Goal: Navigation & Orientation: Find specific page/section

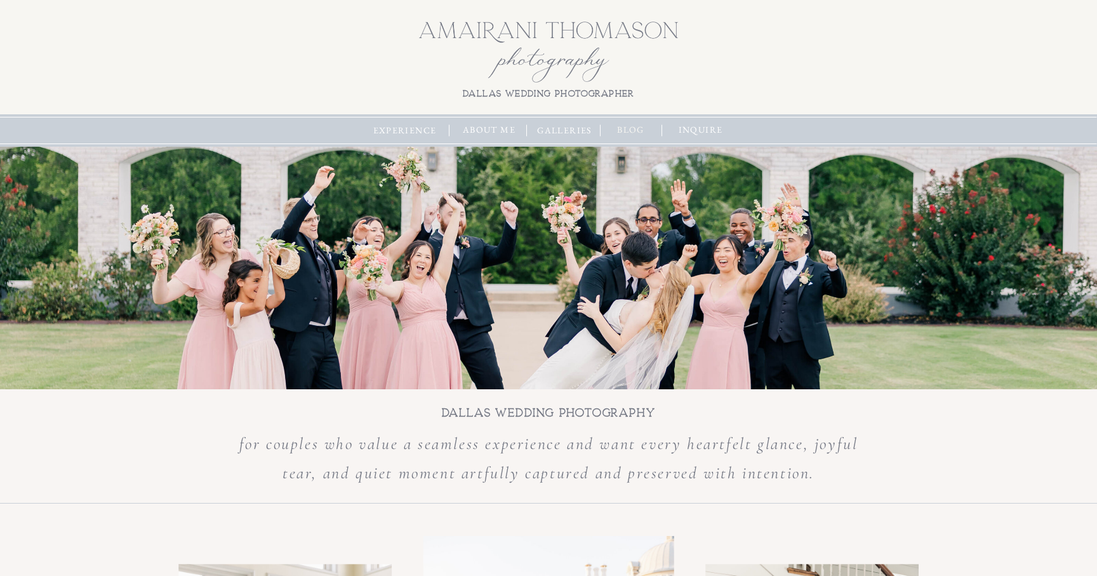
click at [637, 131] on nav "blog" at bounding box center [631, 130] width 40 height 14
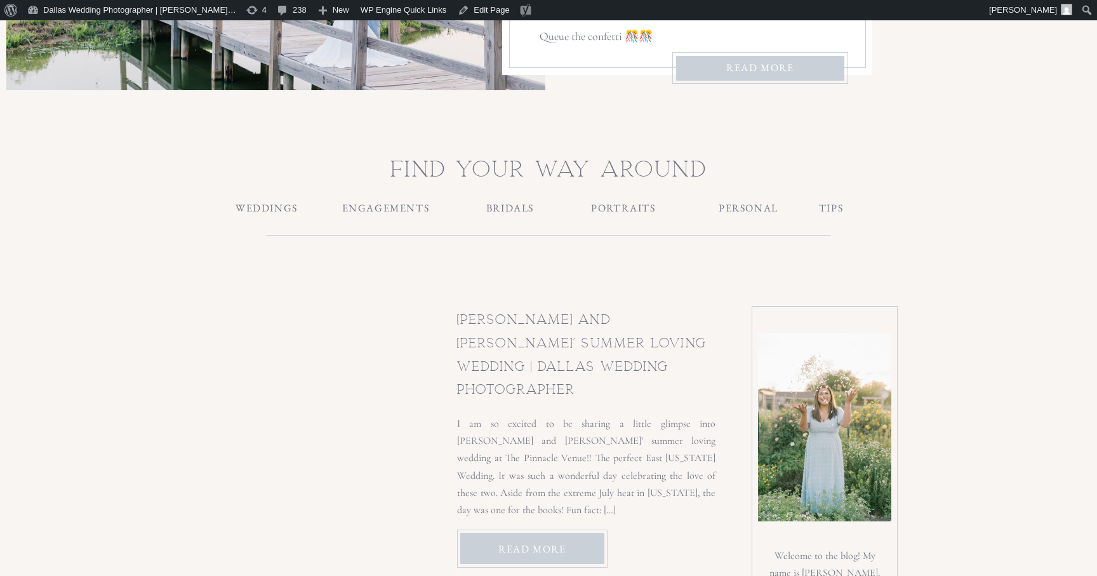
scroll to position [411, 0]
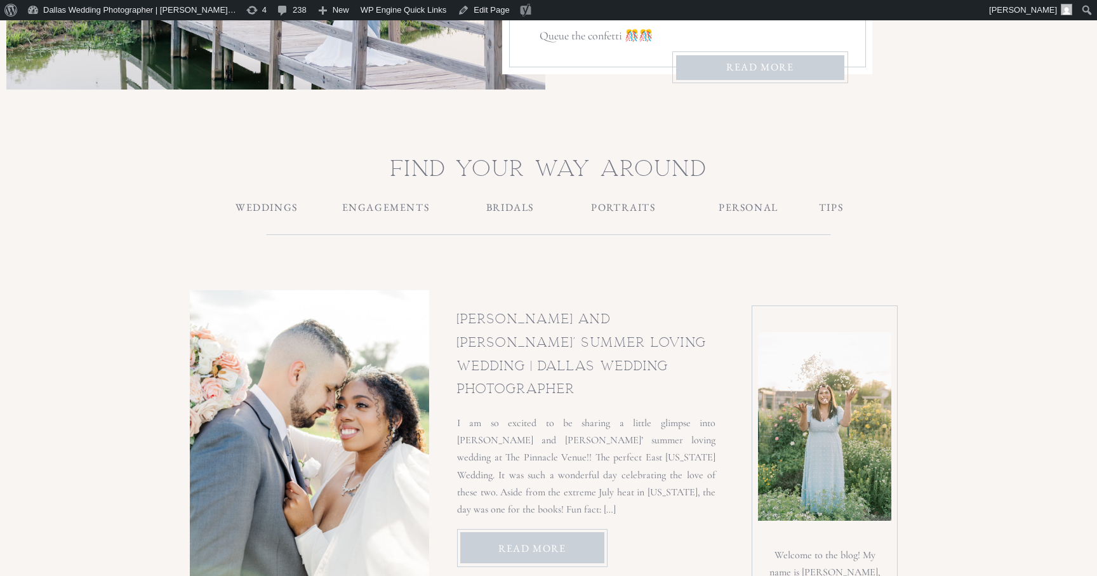
click at [501, 203] on h3 "BRIDALS" at bounding box center [509, 206] width 103 height 13
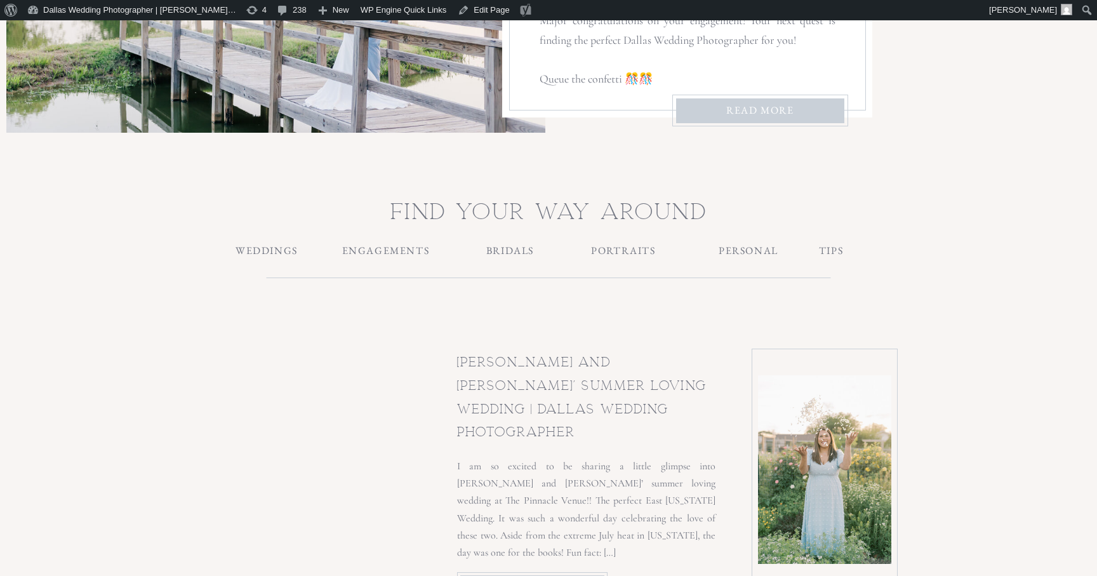
scroll to position [367, 0]
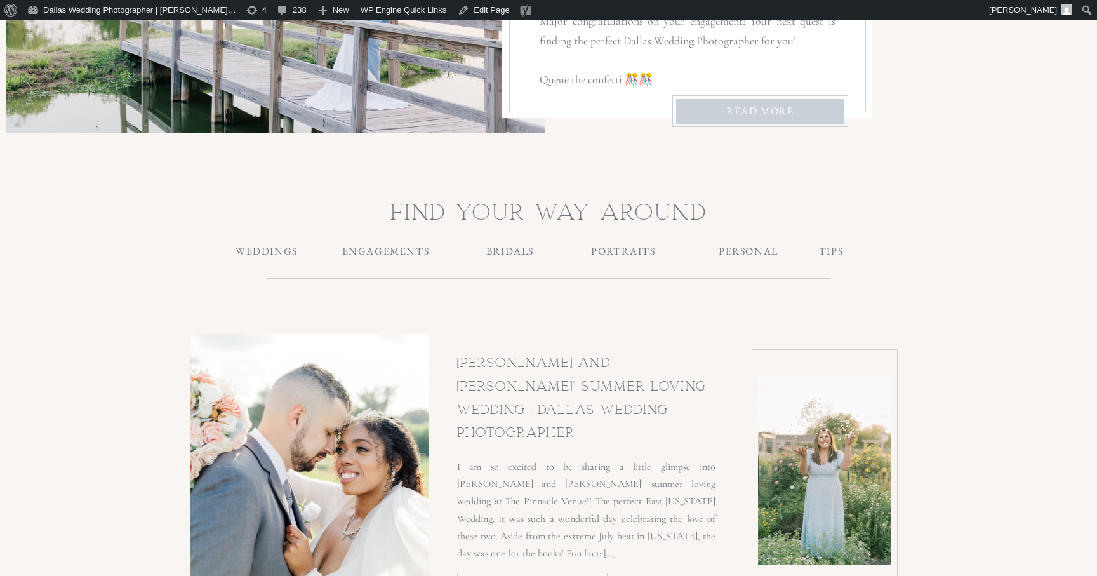
click at [420, 256] on h3 "ENGAGEMENTS" at bounding box center [385, 250] width 103 height 13
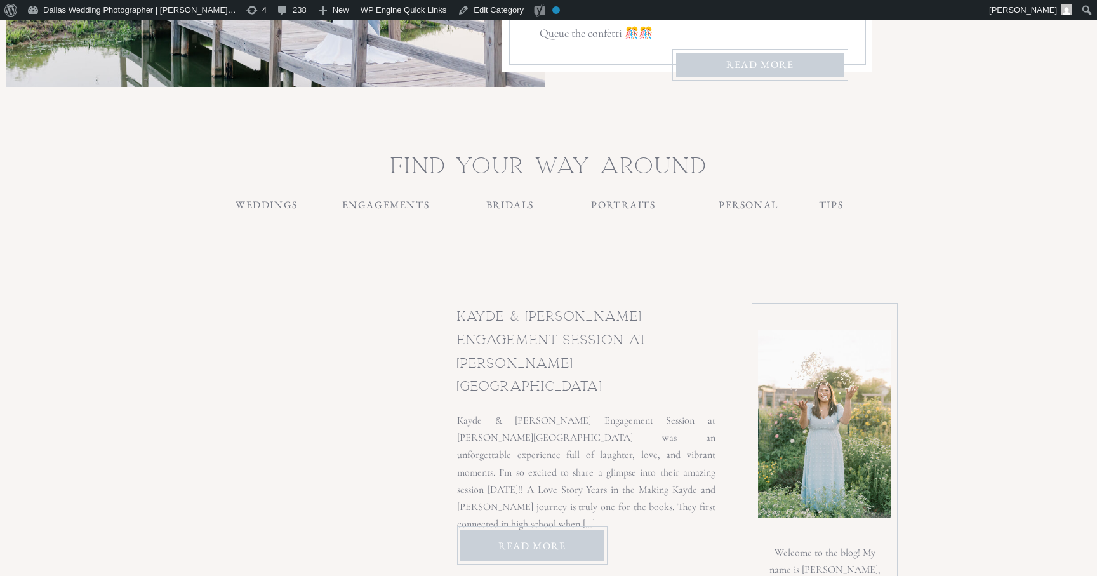
scroll to position [390, 0]
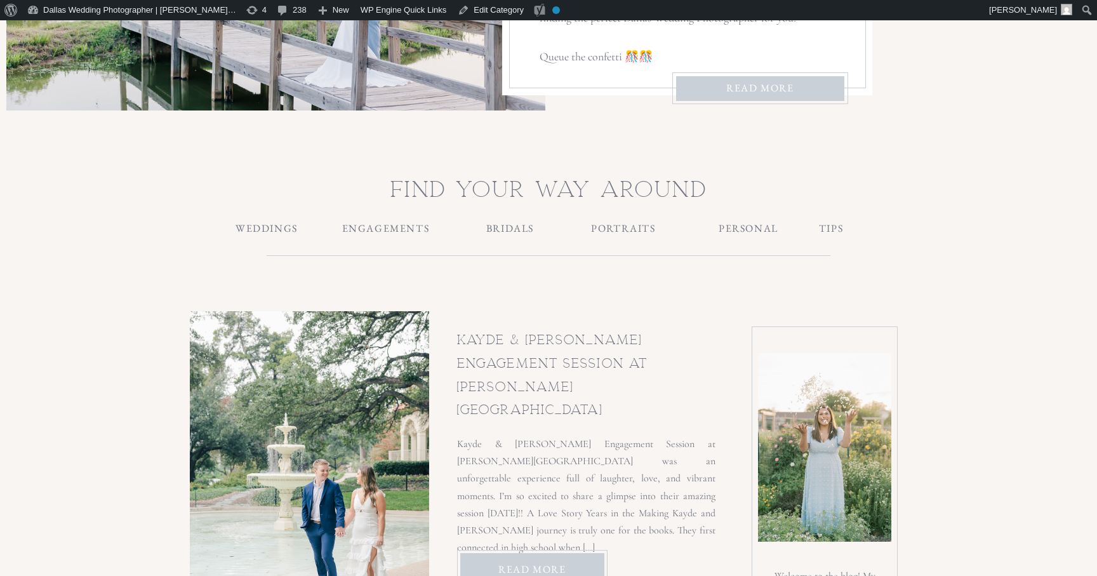
click at [523, 234] on h3 "BRIDALS" at bounding box center [509, 227] width 103 height 13
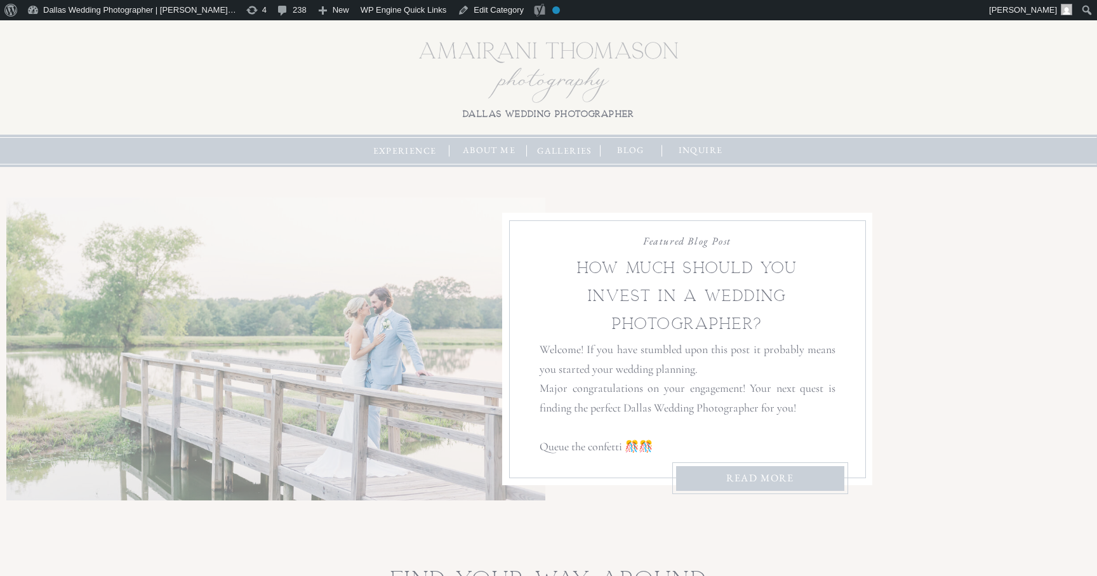
scroll to position [390, 0]
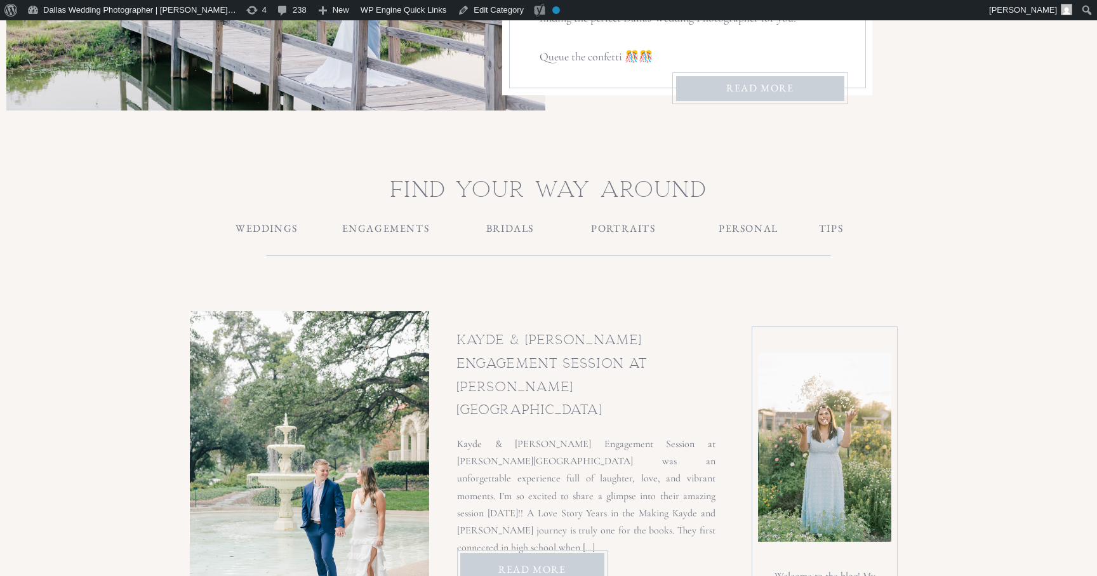
click at [285, 229] on h3 "WEDDINGS" at bounding box center [267, 227] width 80 height 13
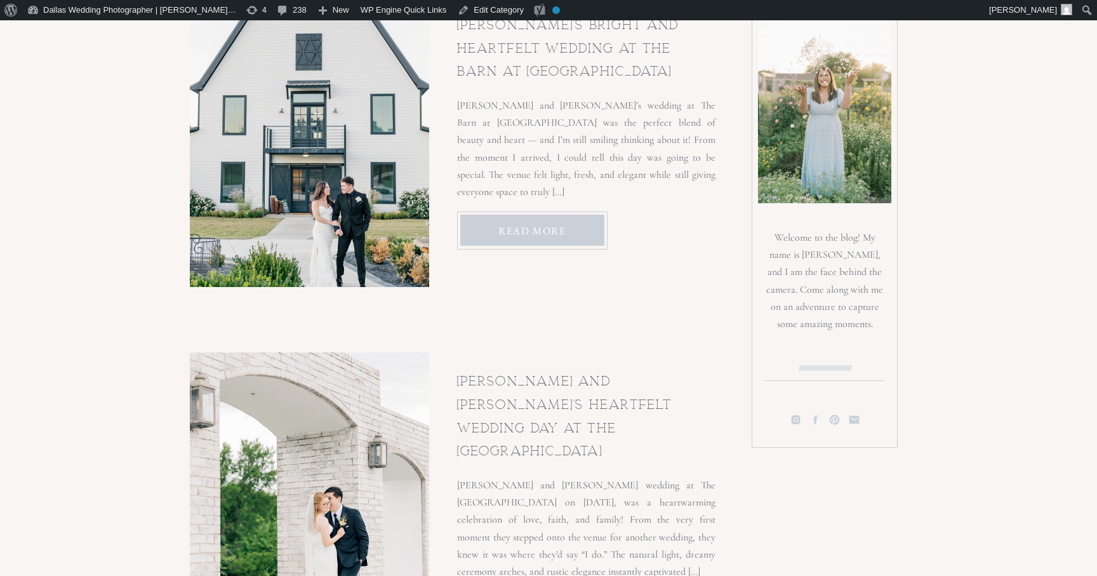
scroll to position [729, 0]
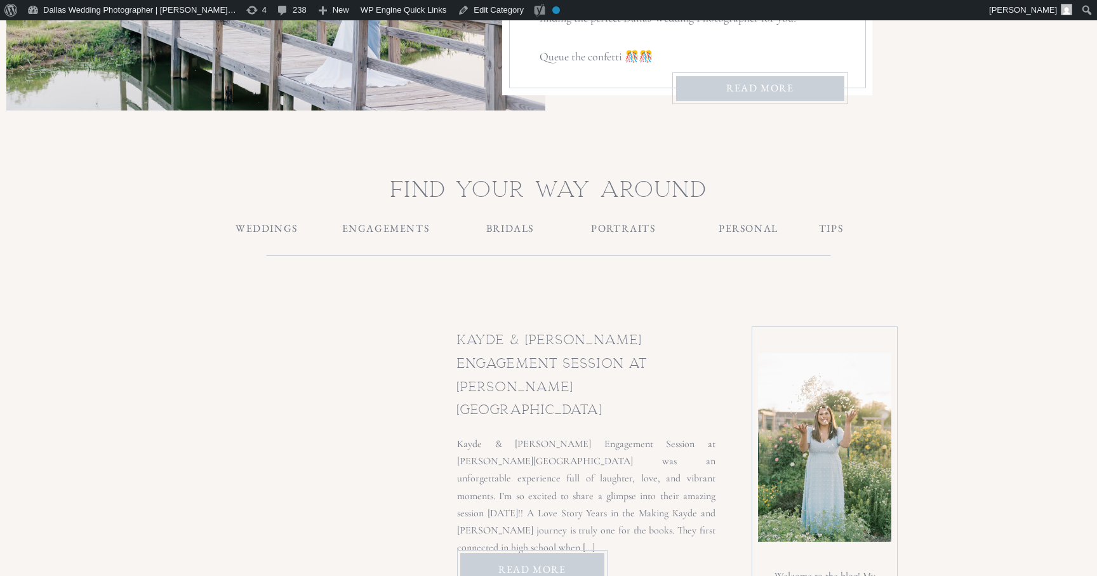
scroll to position [359, 0]
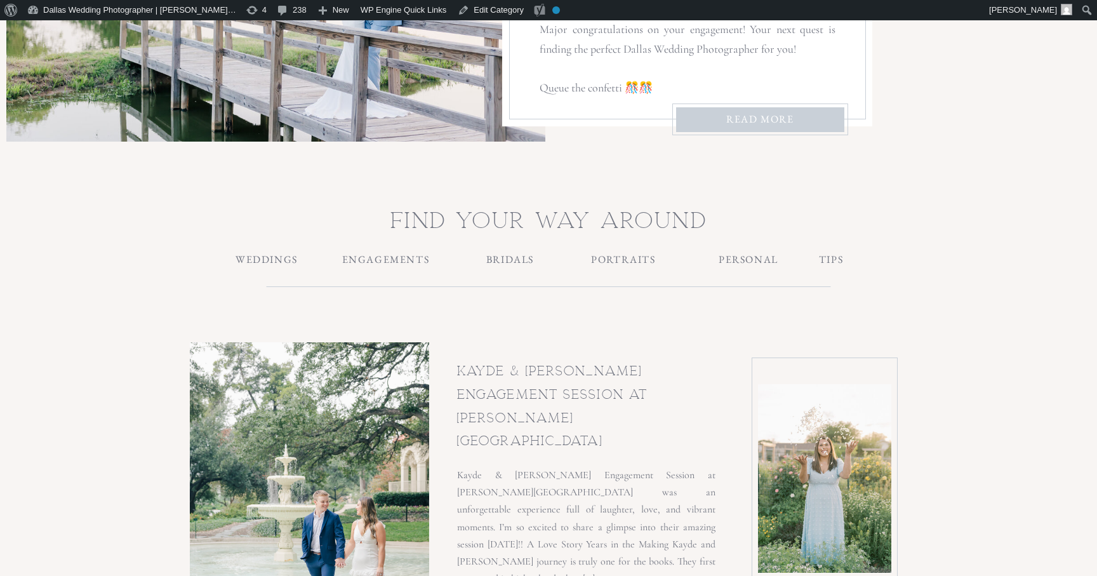
click at [633, 261] on h3 "PORTRAITS" at bounding box center [623, 258] width 80 height 13
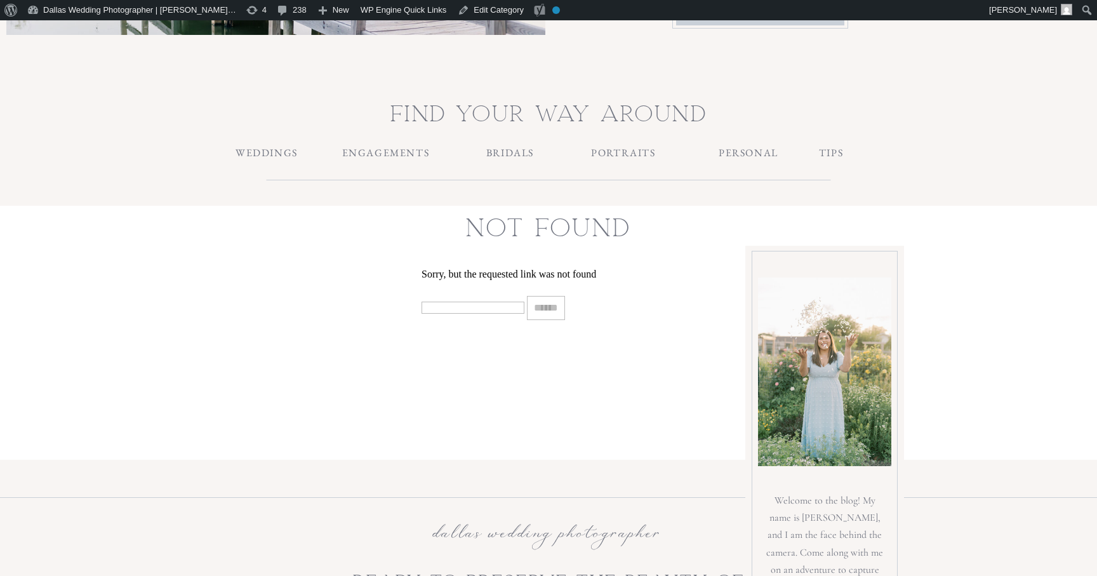
scroll to position [465, 0]
click at [285, 156] on h3 "WEDDINGS" at bounding box center [267, 152] width 80 height 13
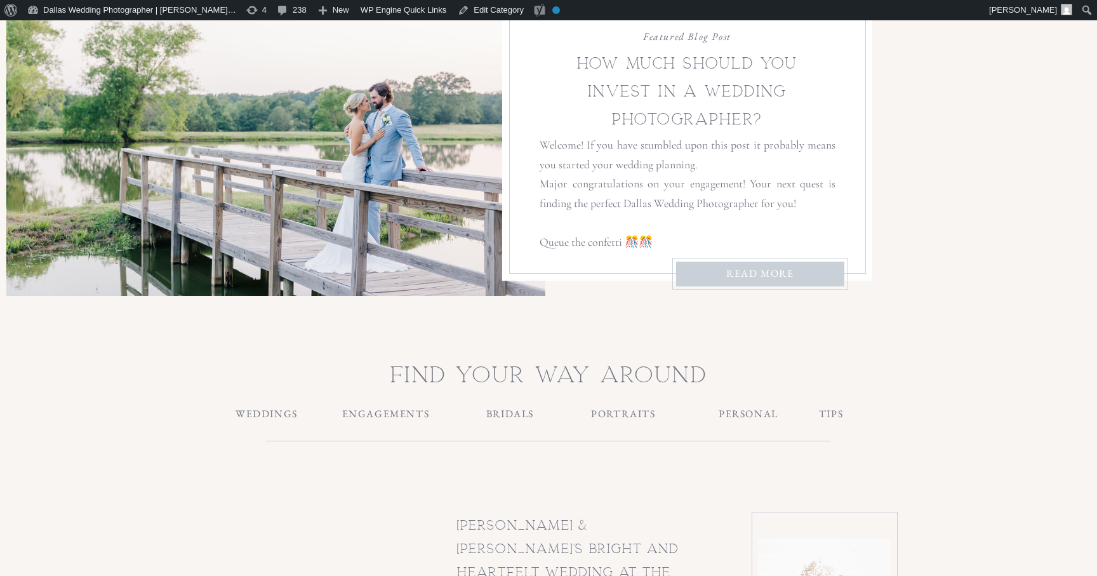
scroll to position [103, 0]
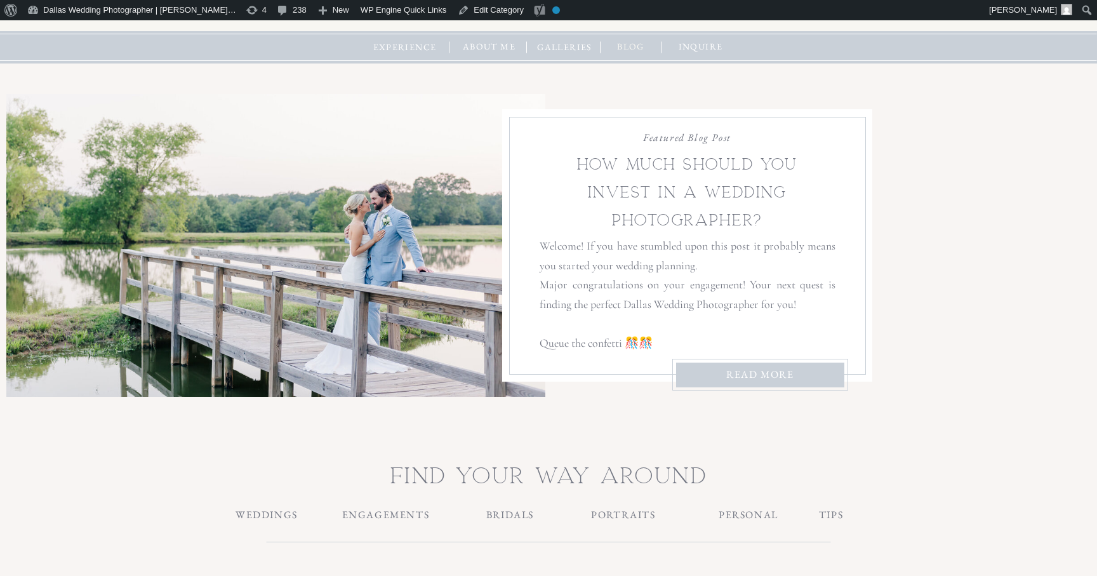
click at [629, 43] on nav "blog" at bounding box center [631, 47] width 40 height 14
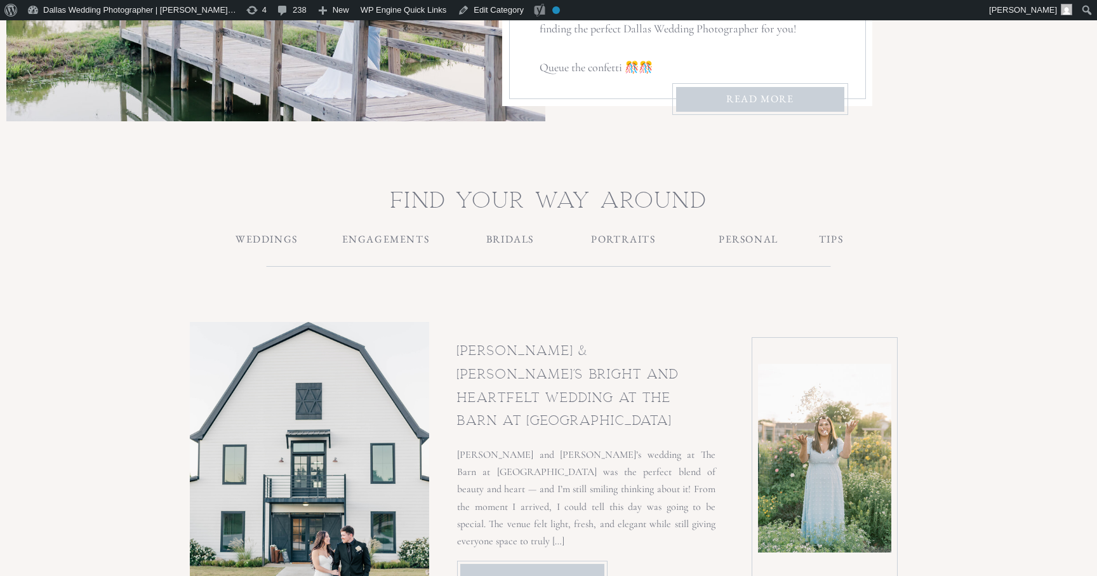
scroll to position [378, 0]
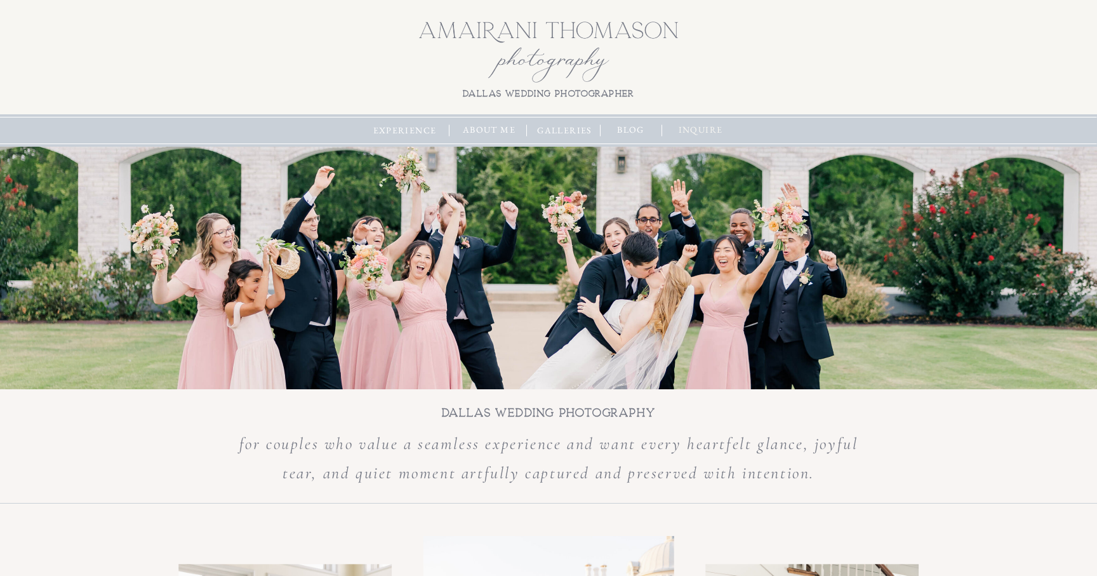
click at [683, 129] on nav "inquire" at bounding box center [700, 130] width 54 height 14
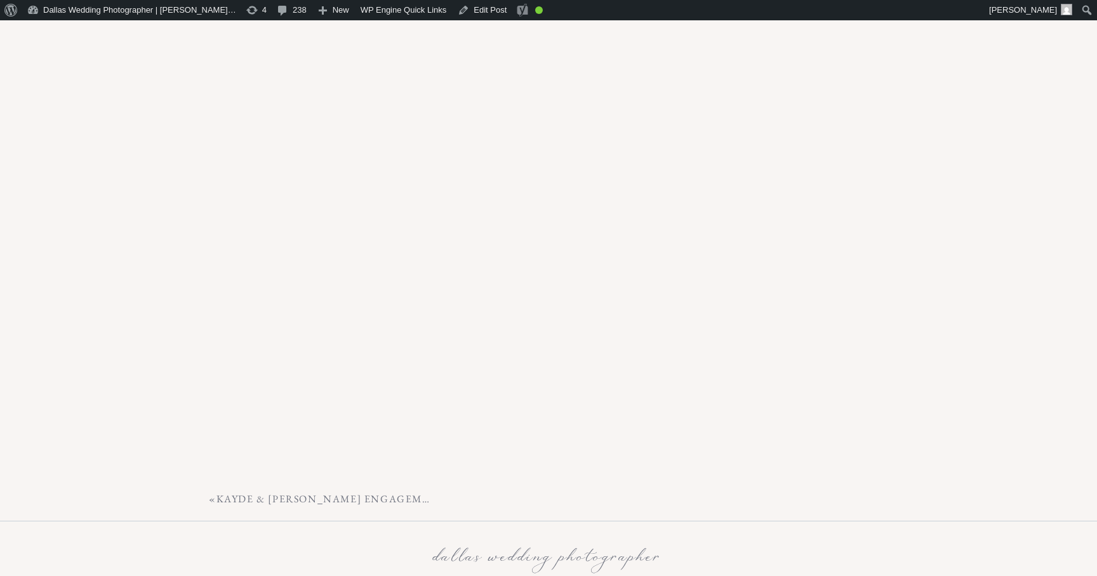
scroll to position [11177, 0]
